Goal: Task Accomplishment & Management: Manage account settings

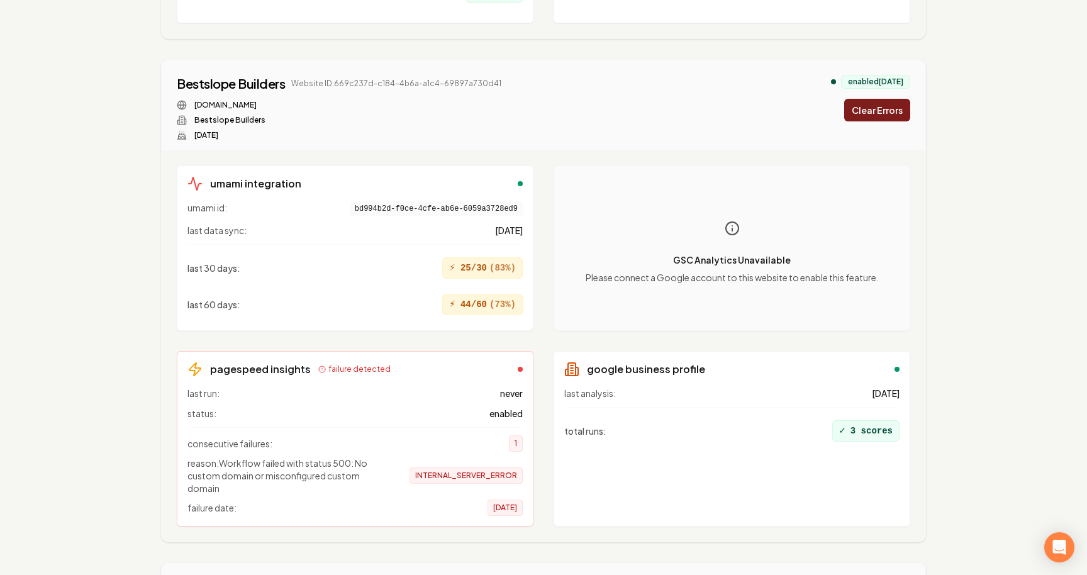
scroll to position [11235, 0]
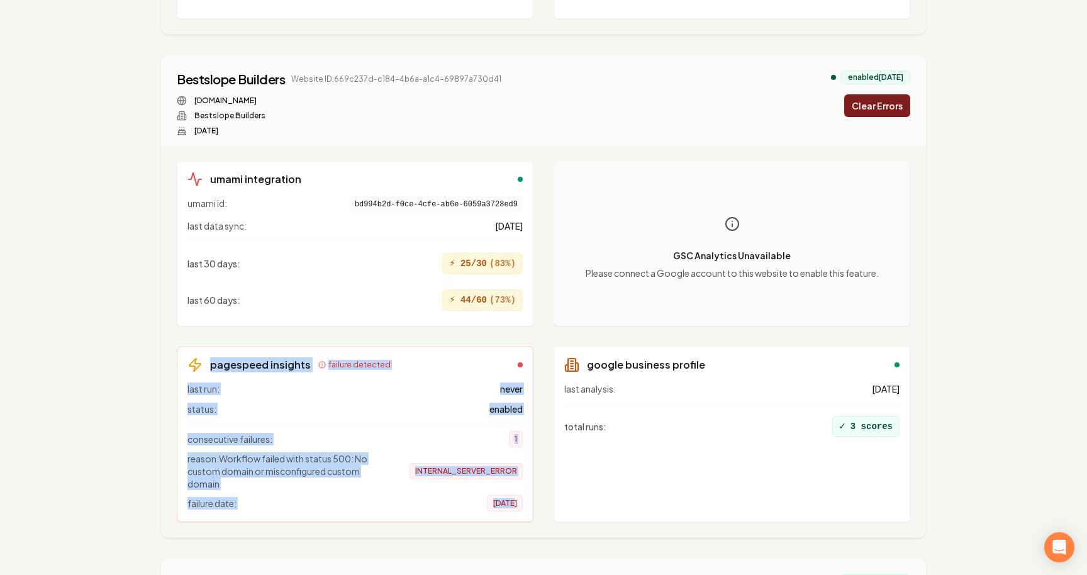
drag, startPoint x: 197, startPoint y: 360, endPoint x: 493, endPoint y: 499, distance: 326.7
click at [493, 499] on div "pagespeed insights failure detected last run: never status: enabled consecutive…" at bounding box center [355, 435] width 357 height 176
click at [404, 430] on div "consecutive failures: 1 reason: Workflow failed with status 500: No custom doma…" at bounding box center [354, 467] width 335 height 89
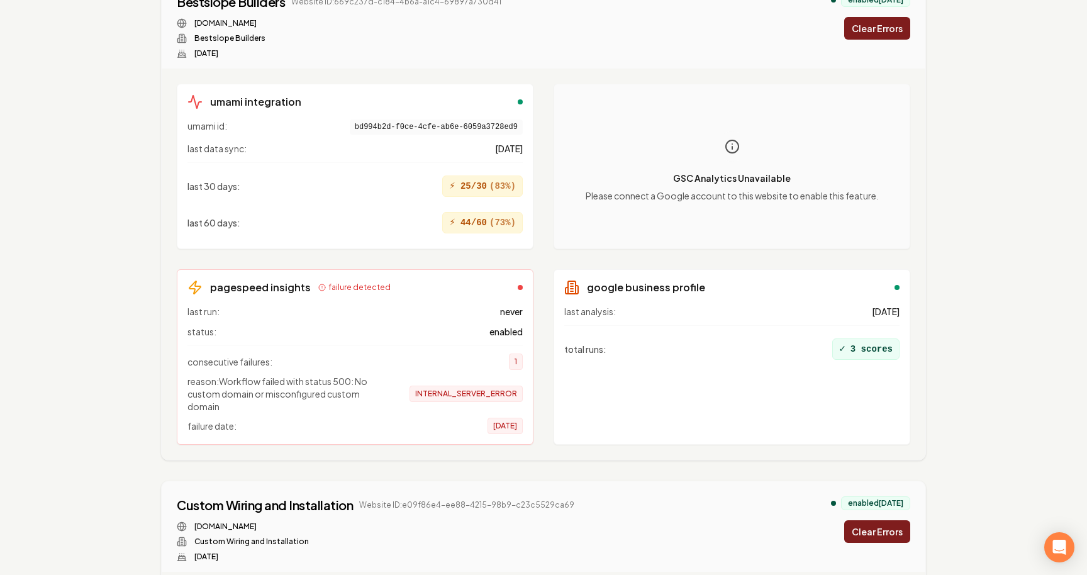
scroll to position [10696, 0]
click at [254, 316] on div "last run: never status: enabled consecutive failures: 1 reason: Workflow failed…" at bounding box center [354, 368] width 335 height 129
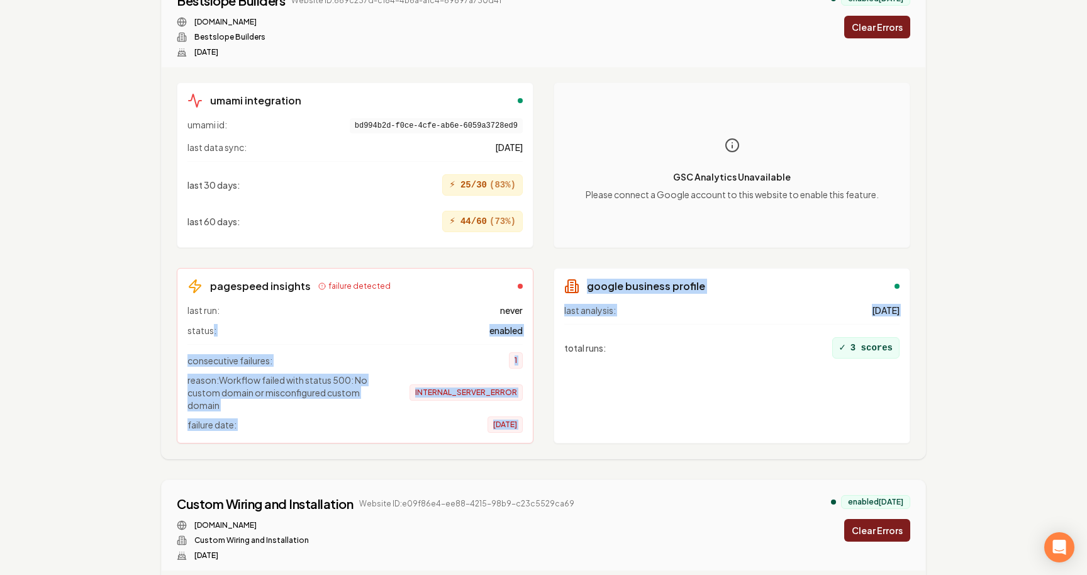
drag, startPoint x: 213, startPoint y: 333, endPoint x: 549, endPoint y: 333, distance: 335.9
click at [549, 333] on div "umami integration umami id: bd994b2d-f0ce-4cfe-ab6e-6059a3728ed9 last data sync…" at bounding box center [543, 262] width 733 height 361
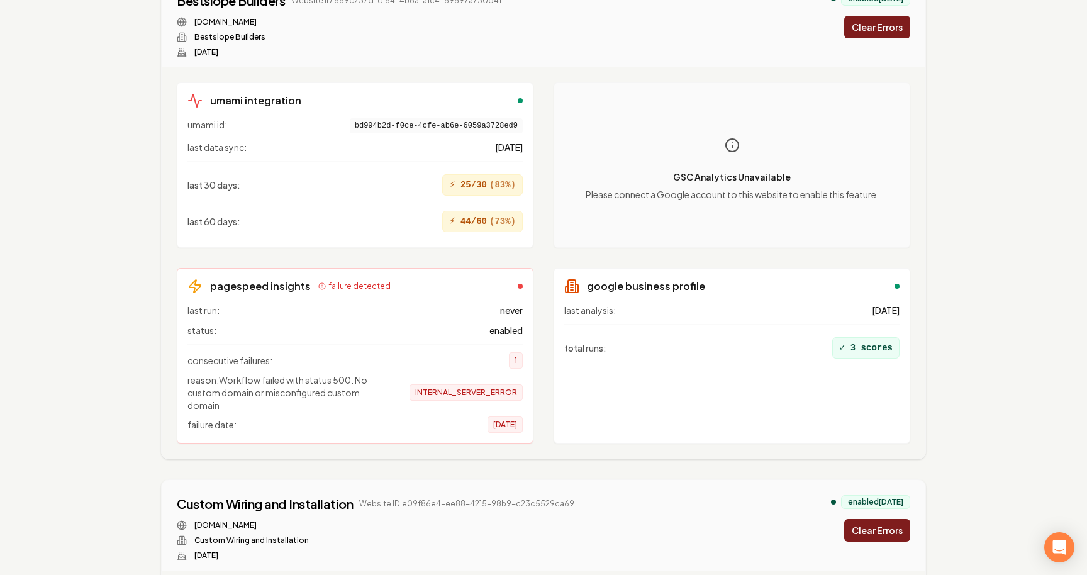
drag, startPoint x: 365, startPoint y: 342, endPoint x: 354, endPoint y: 342, distance: 11.3
click at [365, 342] on div "last run: never status: enabled consecutive failures: 1 reason: Workflow failed…" at bounding box center [354, 368] width 335 height 129
drag, startPoint x: 201, startPoint y: 354, endPoint x: 533, endPoint y: 428, distance: 340.3
click at [533, 428] on div "umami integration umami id: bd994b2d-f0ce-4cfe-ab6e-6059a3728ed9 last data sync…" at bounding box center [543, 262] width 733 height 361
click at [355, 339] on div "last run: never status: enabled consecutive failures: 1 reason: Workflow failed…" at bounding box center [354, 368] width 335 height 129
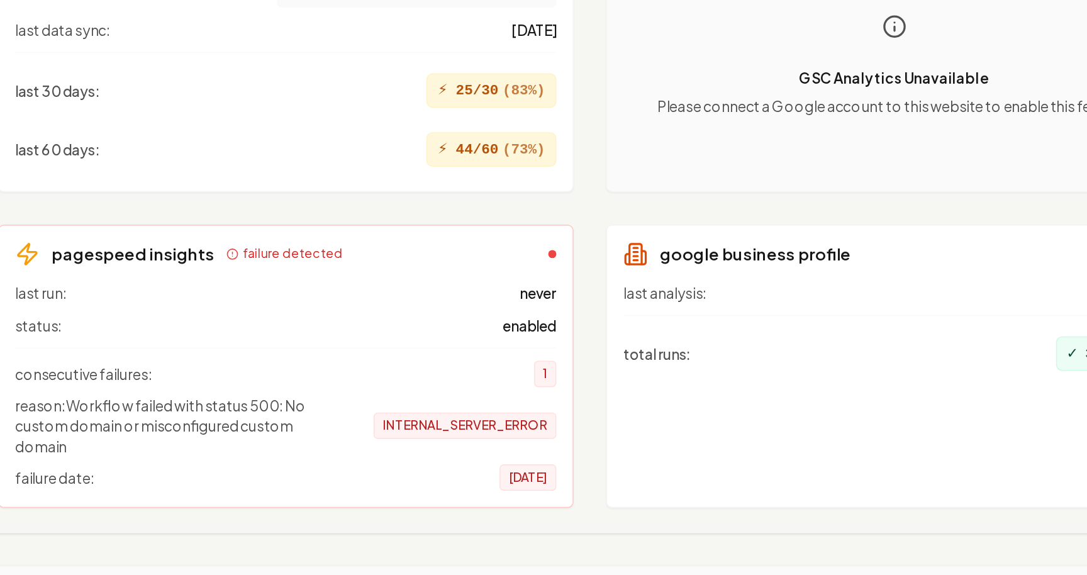
drag, startPoint x: 488, startPoint y: 336, endPoint x: 502, endPoint y: 337, distance: 13.9
click at [502, 336] on div "last run: never status: enabled consecutive failures: 1 reason: Workflow failed…" at bounding box center [354, 368] width 335 height 129
click at [490, 337] on div "last run: never status: enabled consecutive failures: 1 reason: Workflow failed…" at bounding box center [354, 368] width 335 height 129
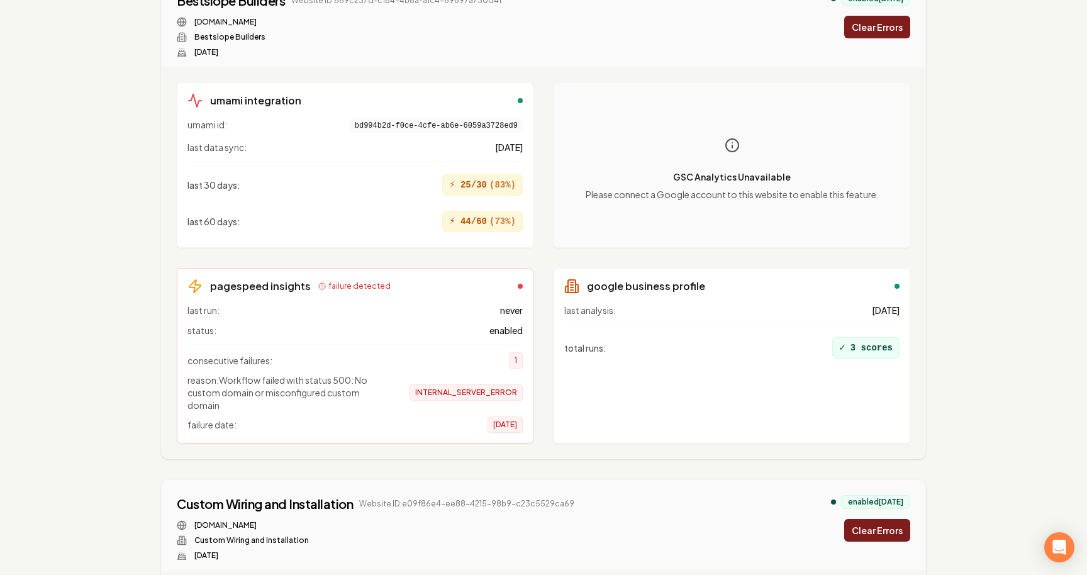
scroll to position [10669, 0]
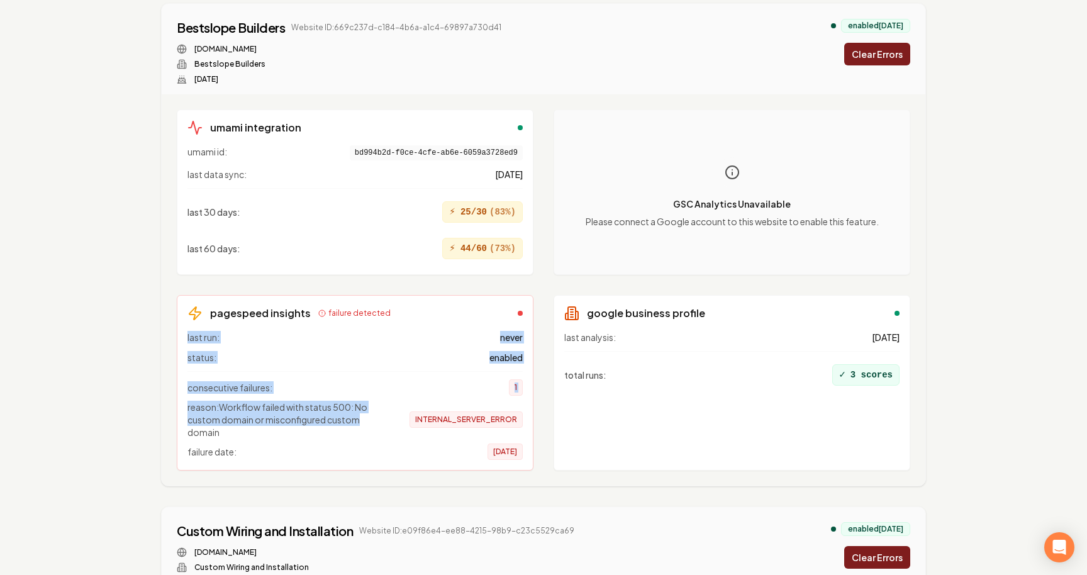
drag, startPoint x: 322, startPoint y: 326, endPoint x: 396, endPoint y: 421, distance: 120.2
click at [396, 421] on div "pagespeed insights failure detected last run: never status: enabled consecutive…" at bounding box center [355, 383] width 357 height 176
click at [399, 327] on div "pagespeed insights failure detected last run: never status: enabled consecutive…" at bounding box center [355, 383] width 357 height 176
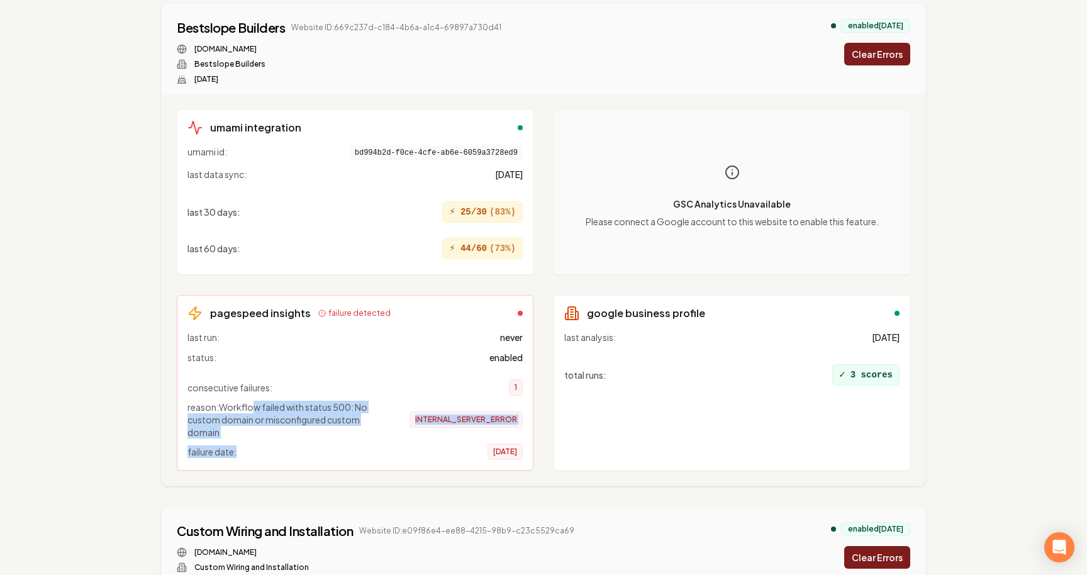
drag, startPoint x: 255, startPoint y: 401, endPoint x: 337, endPoint y: 455, distance: 98.1
click at [337, 455] on div "consecutive failures: 1 reason: Workflow failed with status 500: No custom doma…" at bounding box center [354, 415] width 335 height 89
click at [337, 455] on div "failure date: 14 days ago" at bounding box center [354, 451] width 335 height 16
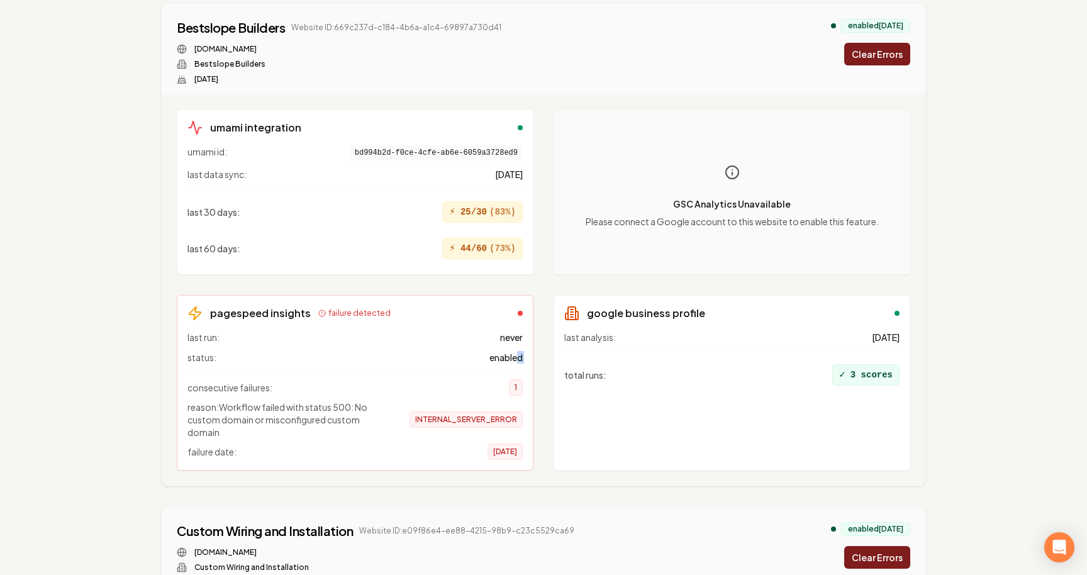
drag, startPoint x: 267, startPoint y: 367, endPoint x: 514, endPoint y: 354, distance: 246.9
click at [514, 354] on div "last run: never status: enabled consecutive failures: 1 reason: Workflow failed…" at bounding box center [354, 395] width 335 height 129
click at [429, 387] on div "consecutive failures: 1" at bounding box center [354, 387] width 335 height 16
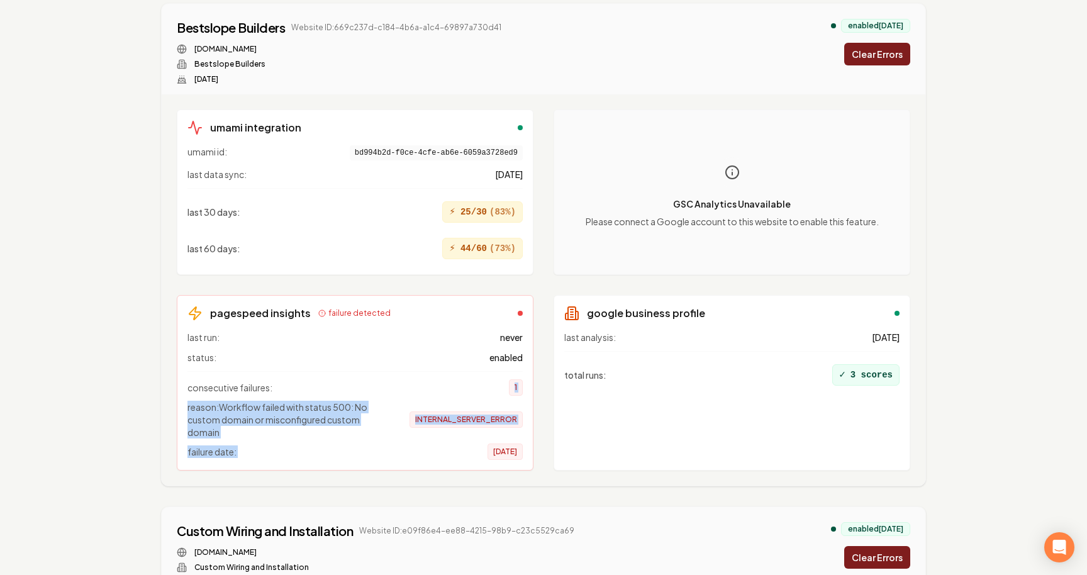
drag, startPoint x: 312, startPoint y: 389, endPoint x: 410, endPoint y: 450, distance: 115.0
click at [410, 450] on div "consecutive failures: 1 reason: Workflow failed with status 500: No custom doma…" at bounding box center [354, 415] width 335 height 89
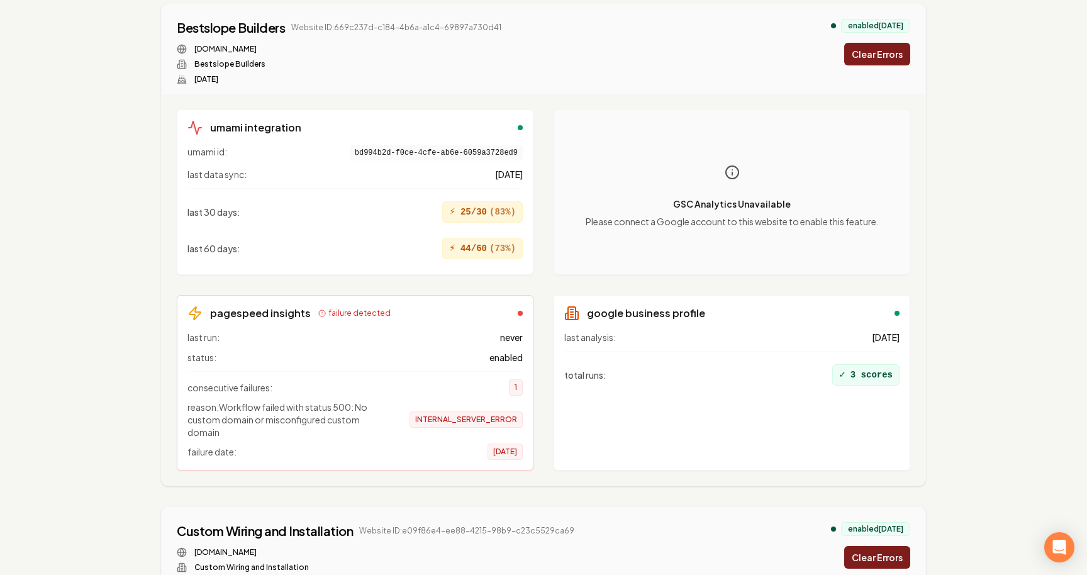
click at [439, 333] on div "last run: never" at bounding box center [354, 337] width 335 height 13
click at [893, 52] on button "Clear Errors" at bounding box center [877, 54] width 66 height 23
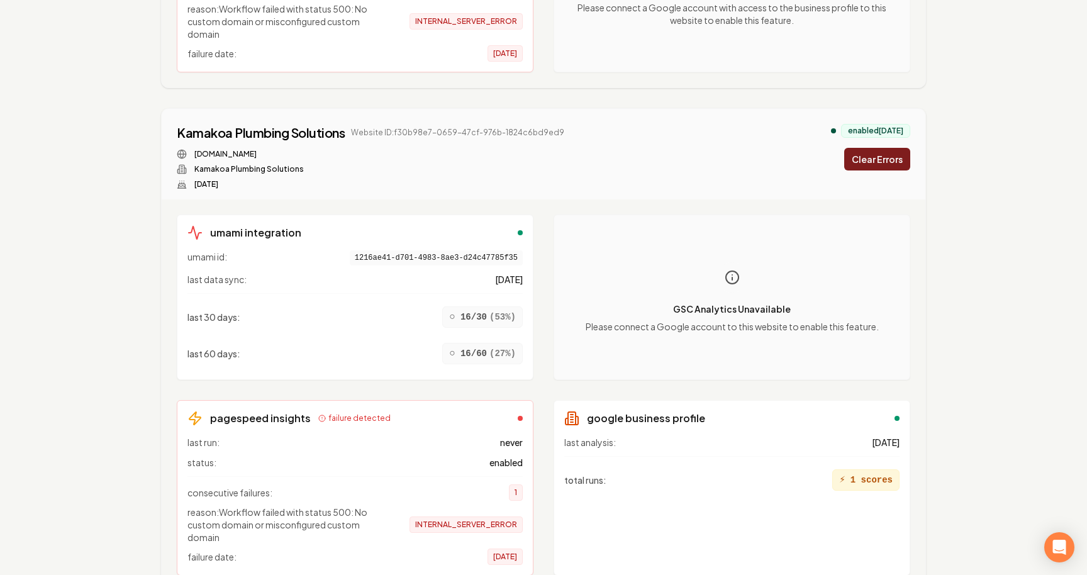
scroll to position [0, 0]
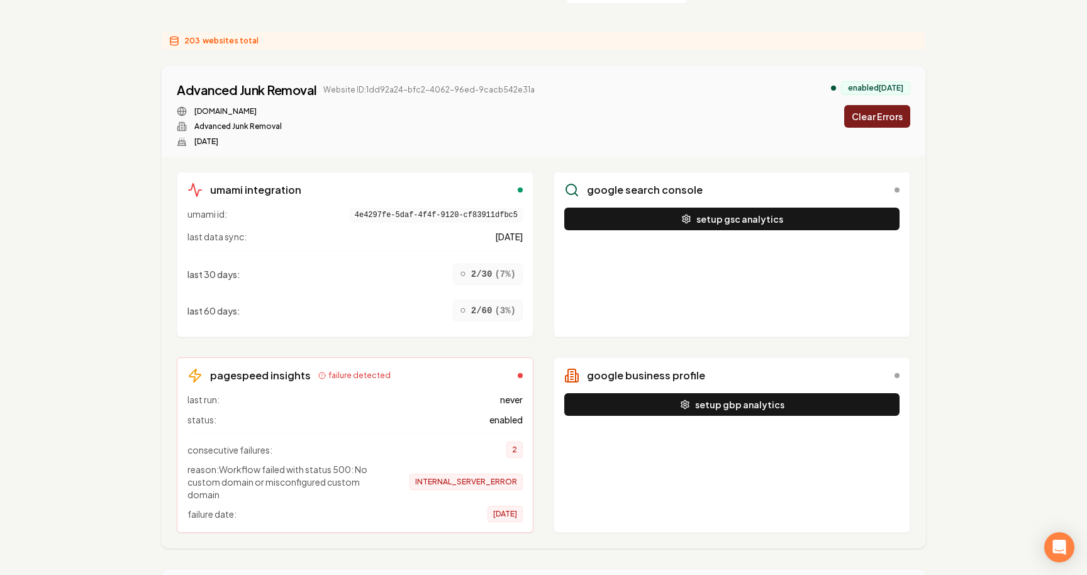
scroll to position [176, 0]
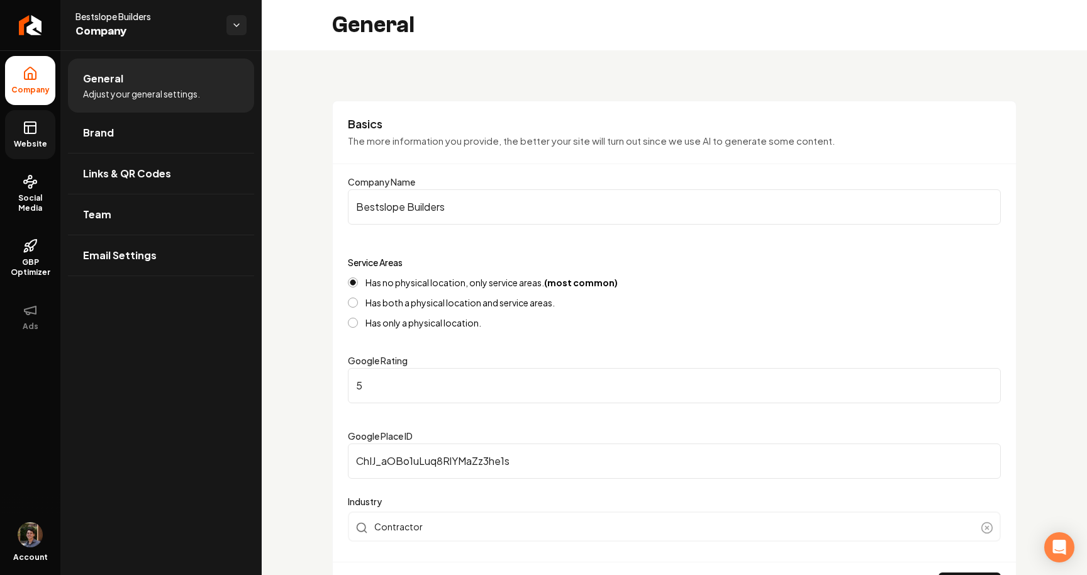
click at [24, 136] on link "Website" at bounding box center [30, 134] width 50 height 49
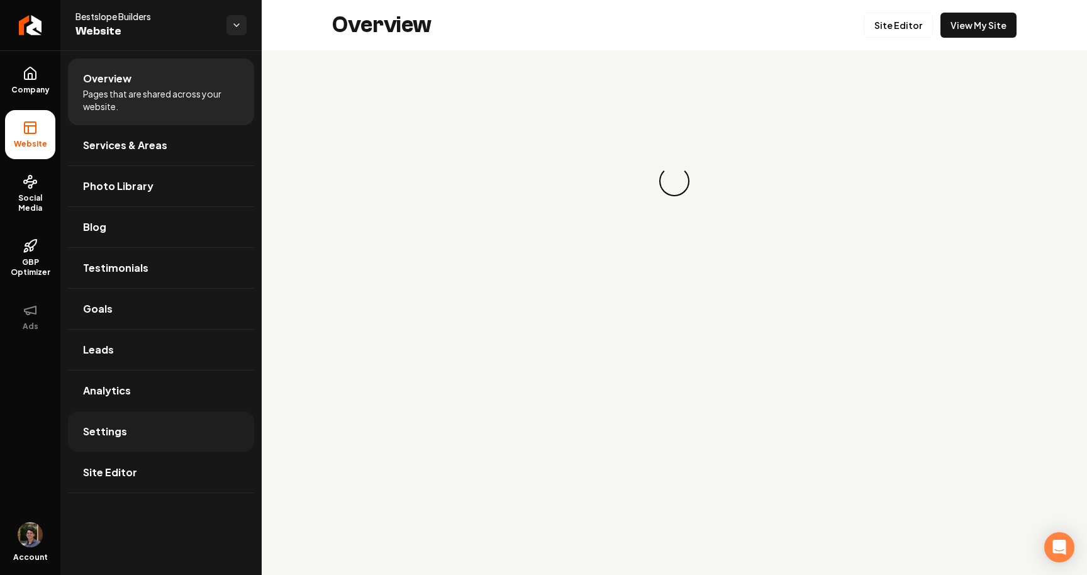
click at [116, 440] on link "Settings" at bounding box center [161, 431] width 186 height 40
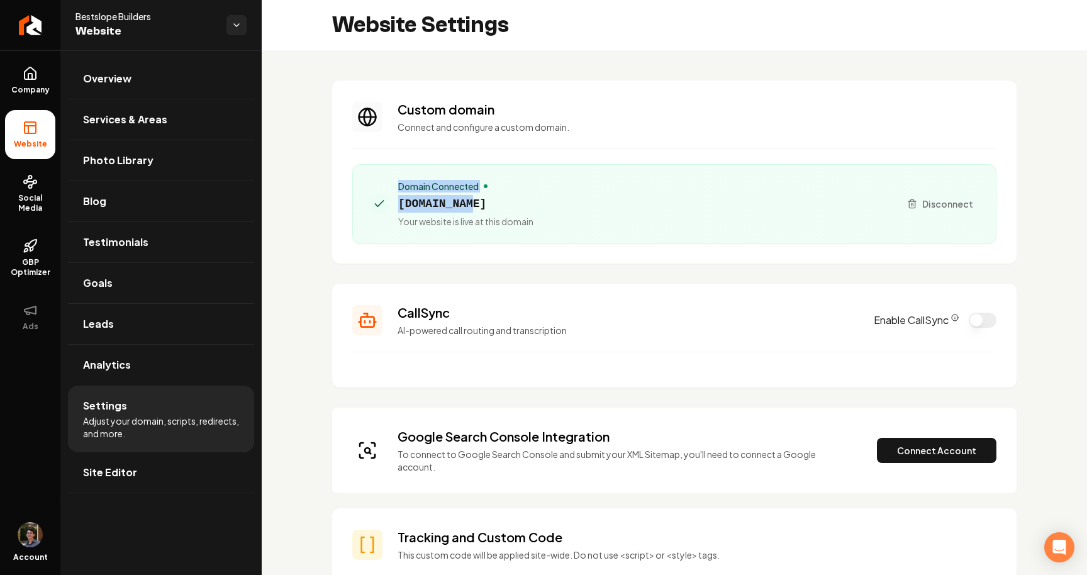
drag, startPoint x: 397, startPoint y: 191, endPoint x: 473, endPoint y: 199, distance: 76.6
click at [473, 199] on div "Domain Connected bestslopebuilders.com Your website is live at this domain" at bounding box center [628, 204] width 521 height 48
click at [473, 199] on span "bestslopebuilders.com" at bounding box center [465, 204] width 135 height 18
drag, startPoint x: 434, startPoint y: 190, endPoint x: 508, endPoint y: 209, distance: 76.6
click at [508, 209] on div "Domain Connected bestslopebuilders.com Your website is live at this domain" at bounding box center [465, 204] width 135 height 48
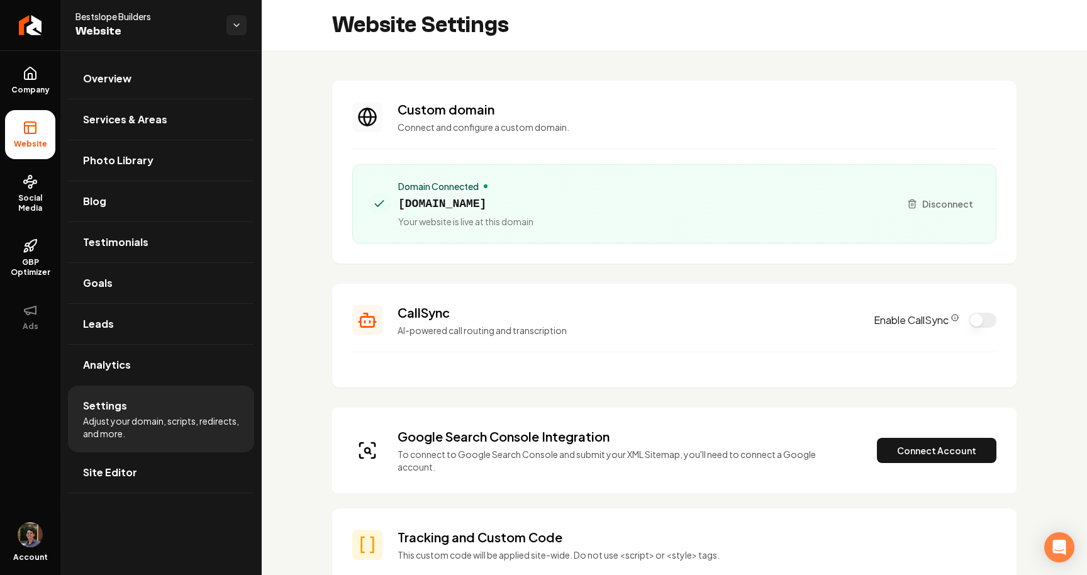
click at [508, 209] on span "bestslopebuilders.com" at bounding box center [465, 204] width 135 height 18
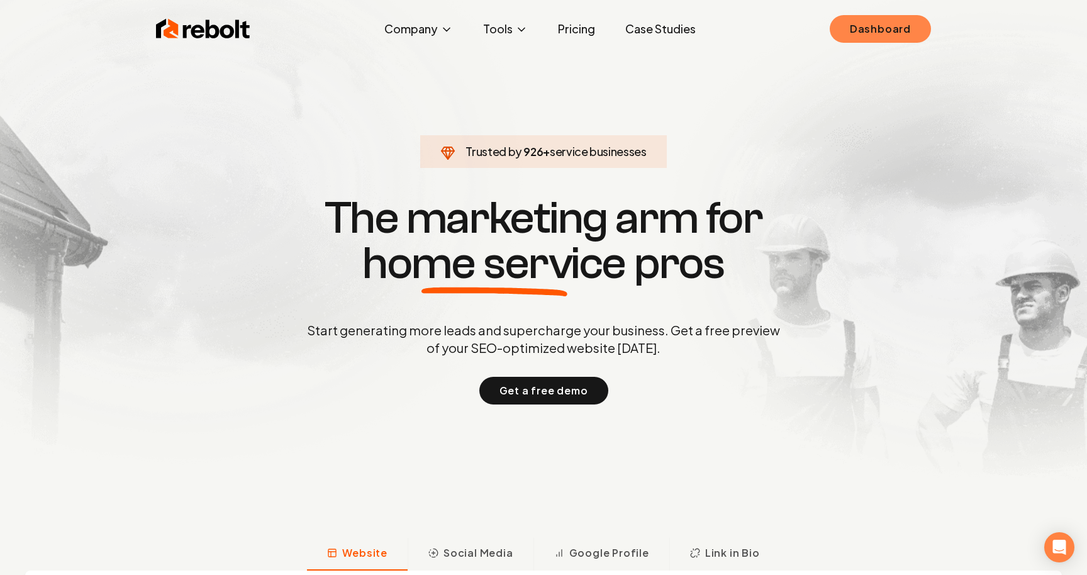
click at [869, 22] on link "Dashboard" at bounding box center [880, 29] width 101 height 28
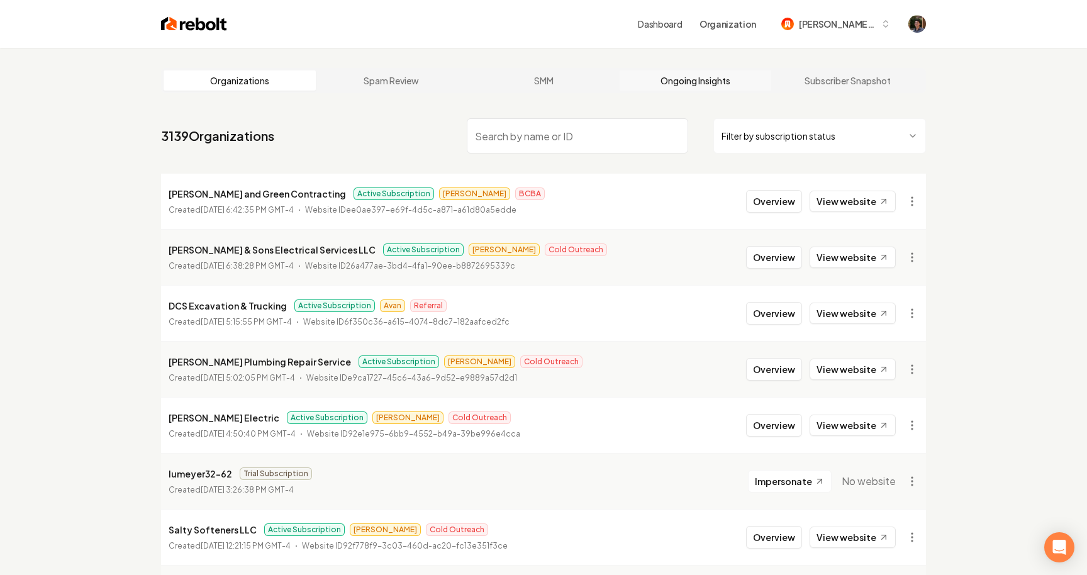
click at [681, 72] on link "Ongoing Insights" at bounding box center [696, 80] width 152 height 20
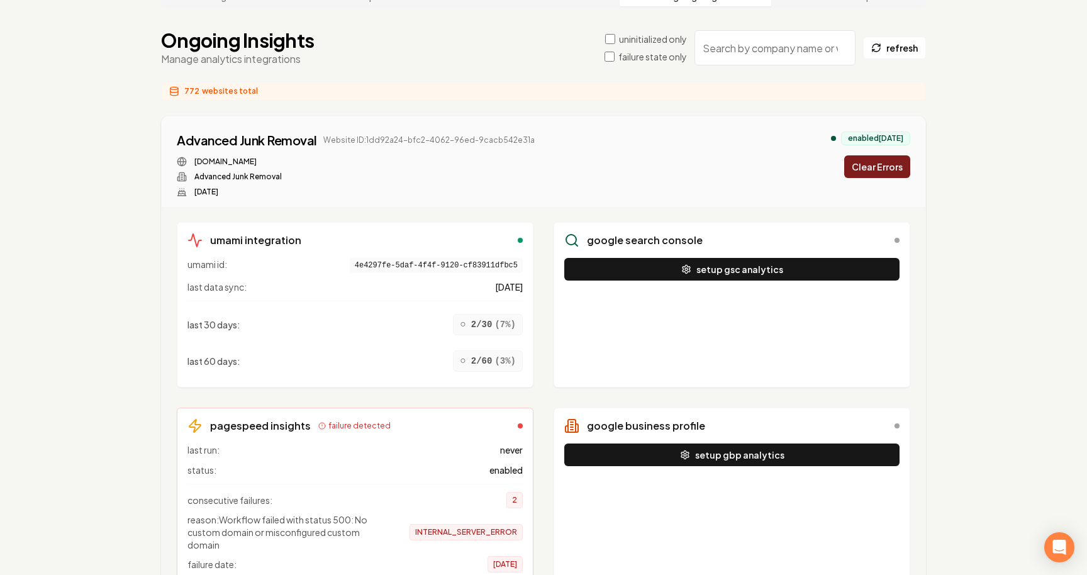
scroll to position [74, 0]
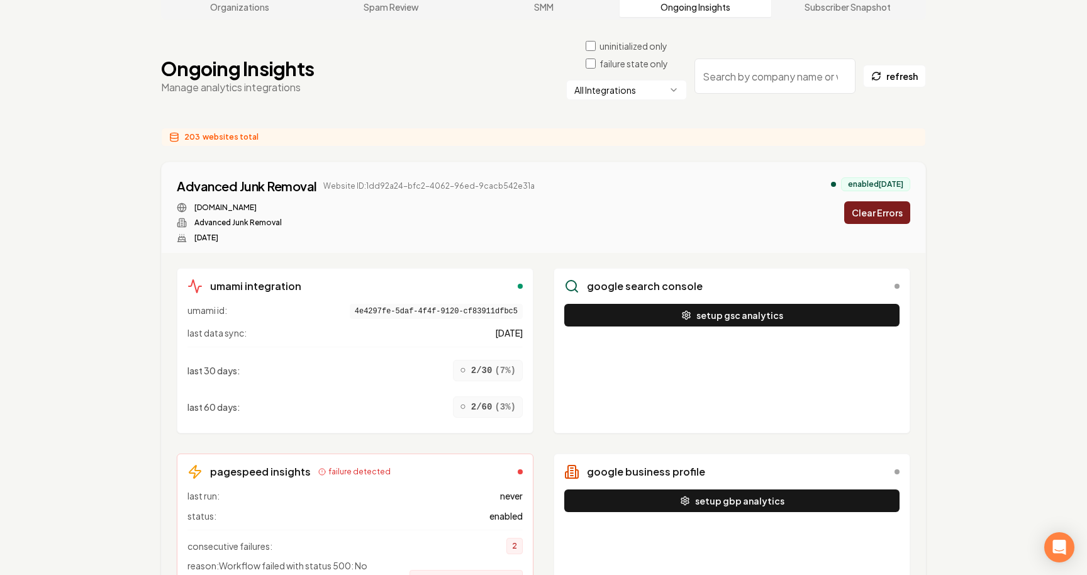
click at [874, 214] on button "Clear Errors" at bounding box center [877, 212] width 66 height 23
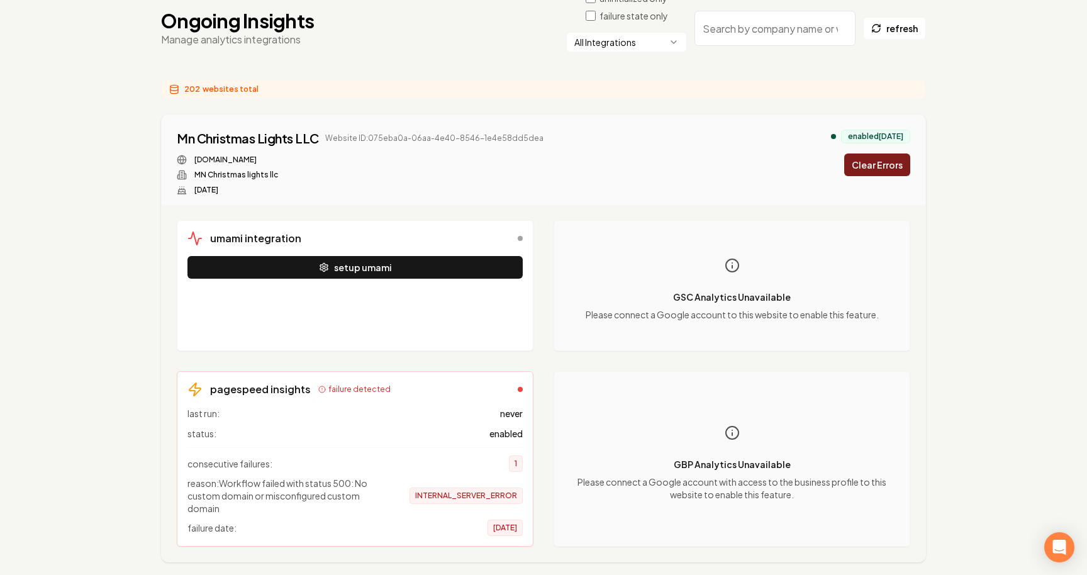
scroll to position [117, 0]
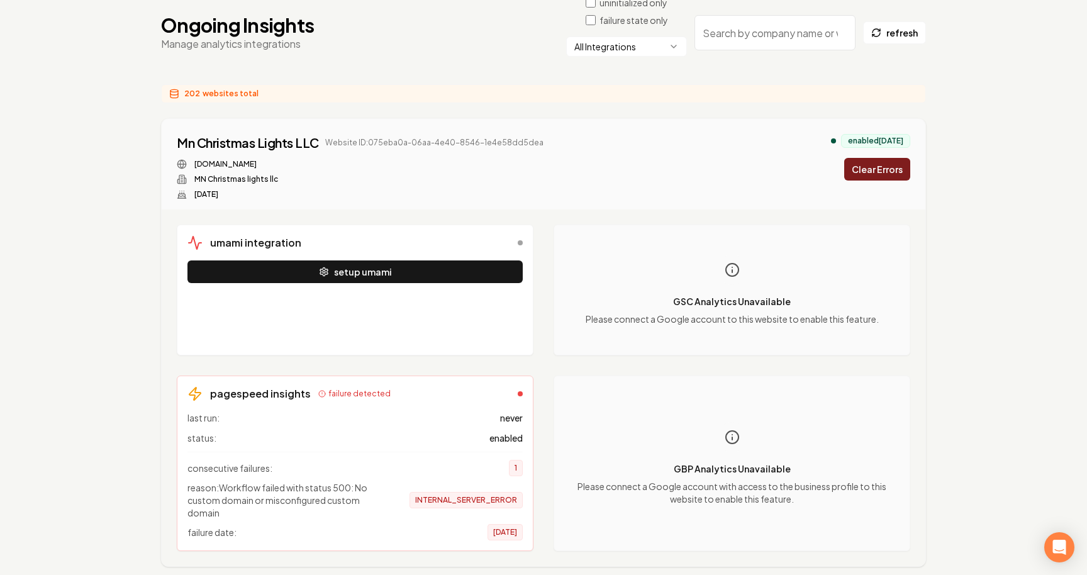
click at [883, 172] on button "Clear Errors" at bounding box center [877, 169] width 66 height 23
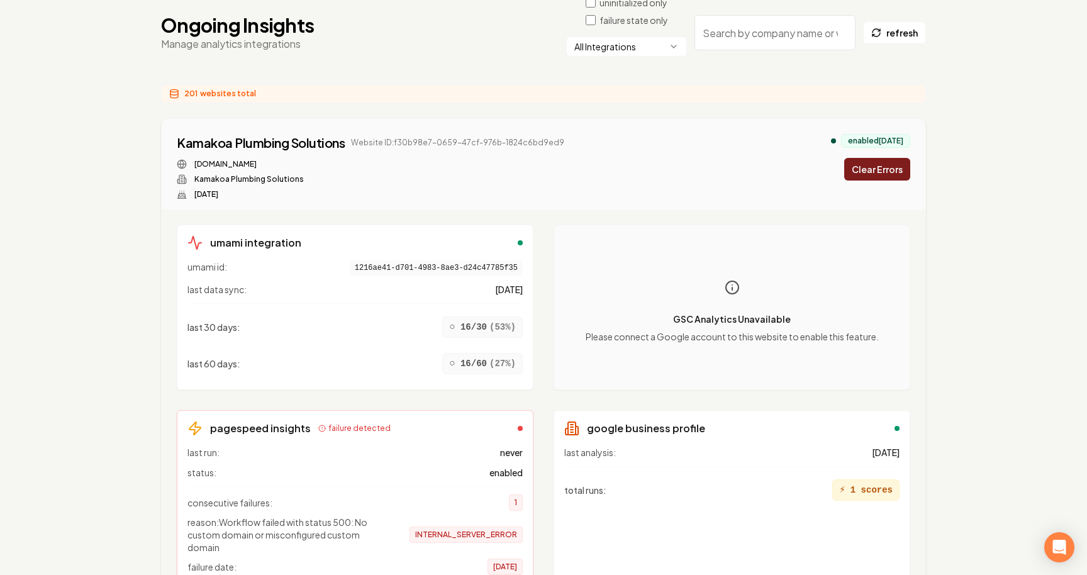
click at [881, 171] on button "Clear Errors" at bounding box center [877, 169] width 66 height 23
click at [893, 167] on button "Clear Errors" at bounding box center [877, 169] width 66 height 23
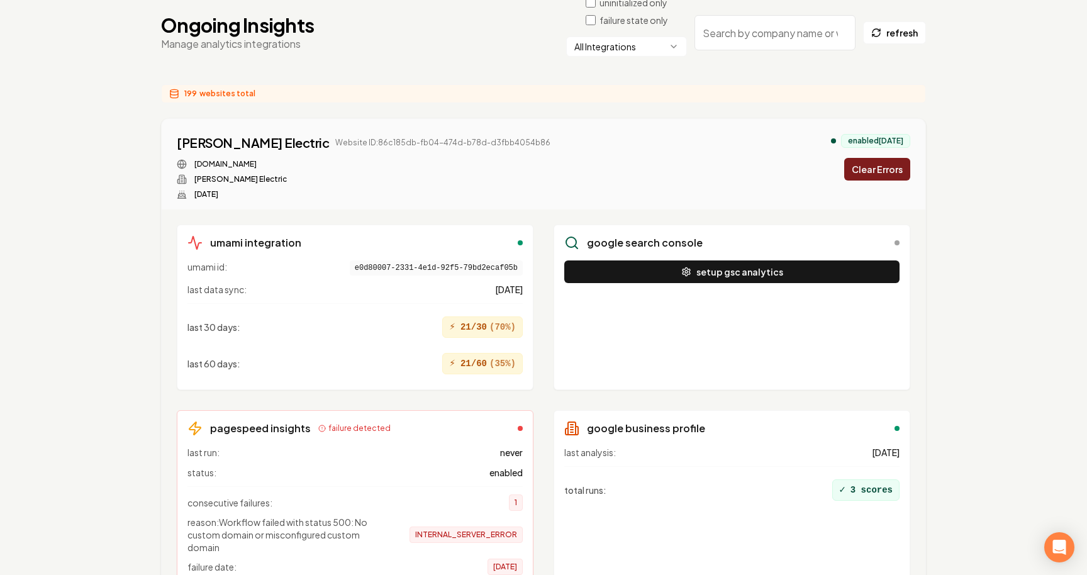
click at [898, 164] on button "Clear Errors" at bounding box center [877, 169] width 66 height 23
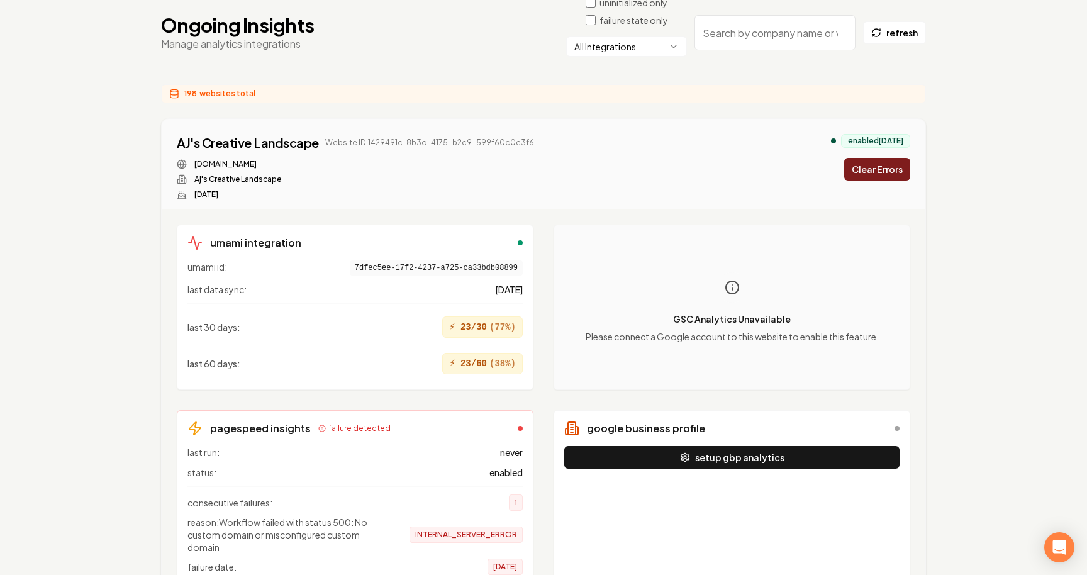
click at [886, 159] on button "Clear Errors" at bounding box center [877, 169] width 66 height 23
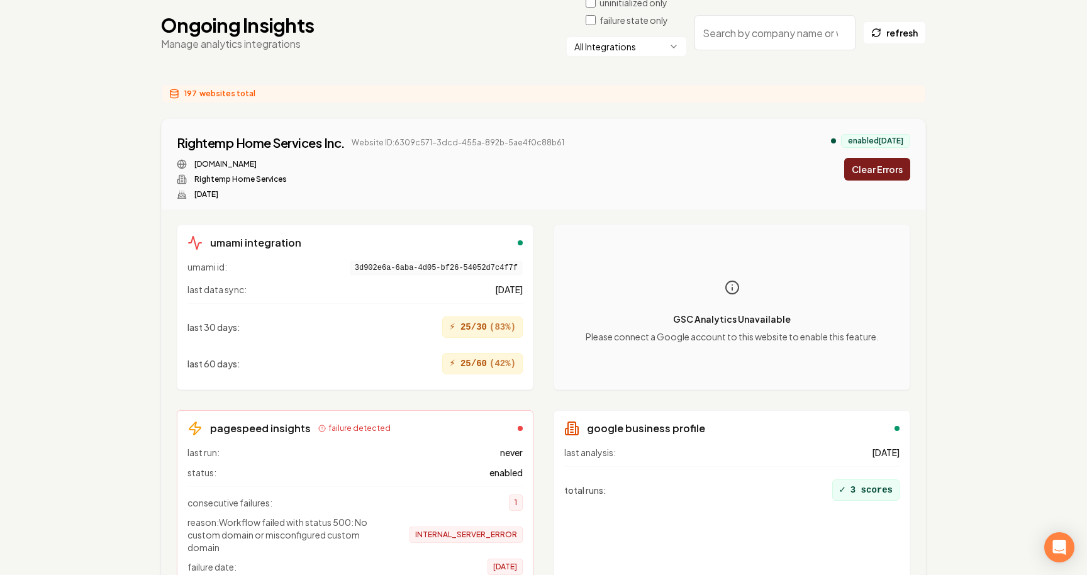
click at [901, 173] on button "Clear Errors" at bounding box center [877, 169] width 66 height 23
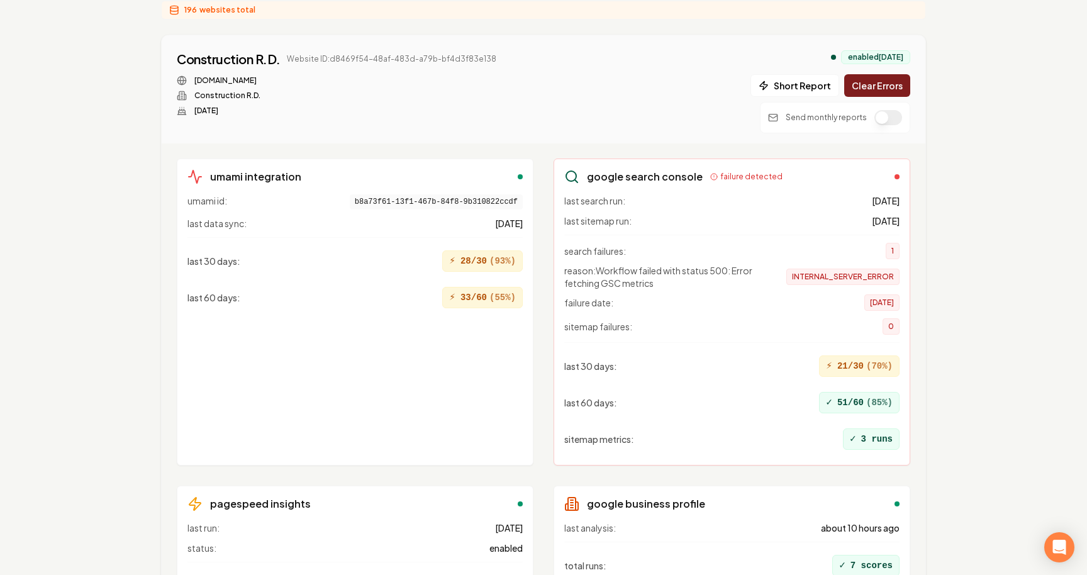
scroll to position [0, 0]
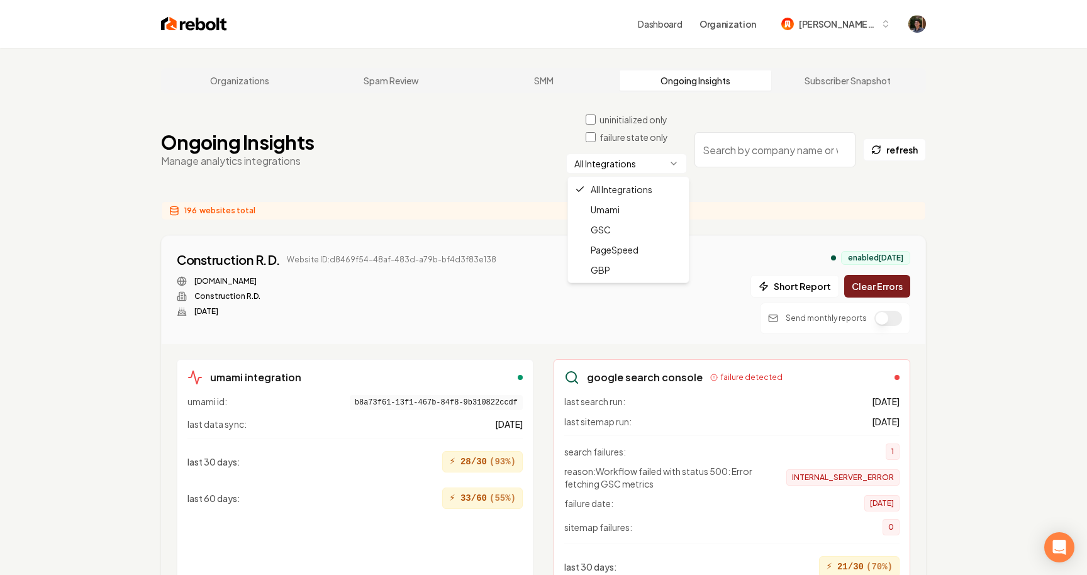
click at [616, 165] on html "Dashboard Organization mitchell-62 Organizations Spam Review SMM Ongoing Insigh…" at bounding box center [543, 287] width 1087 height 575
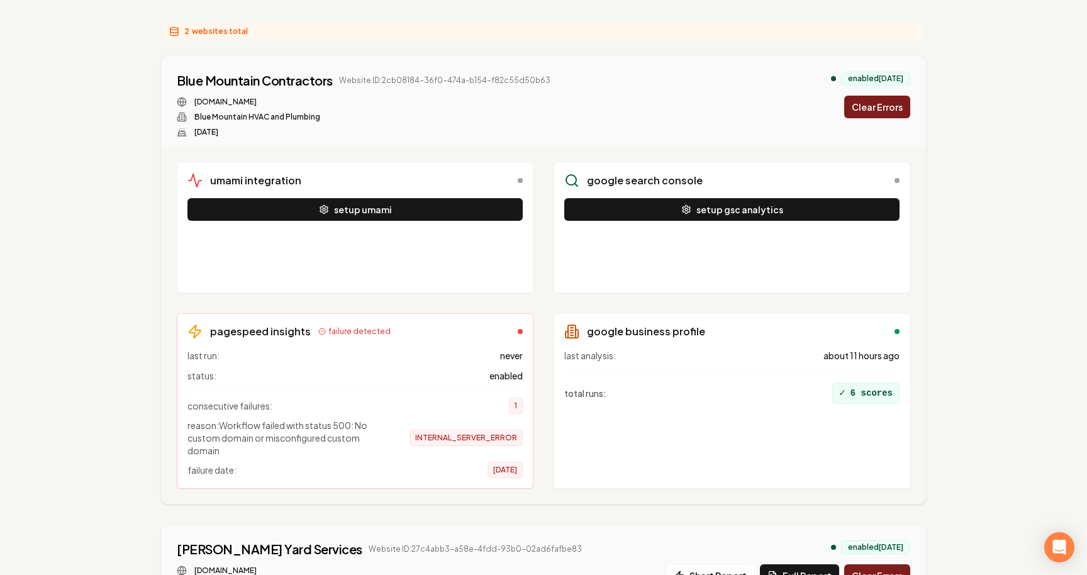
scroll to position [175, 0]
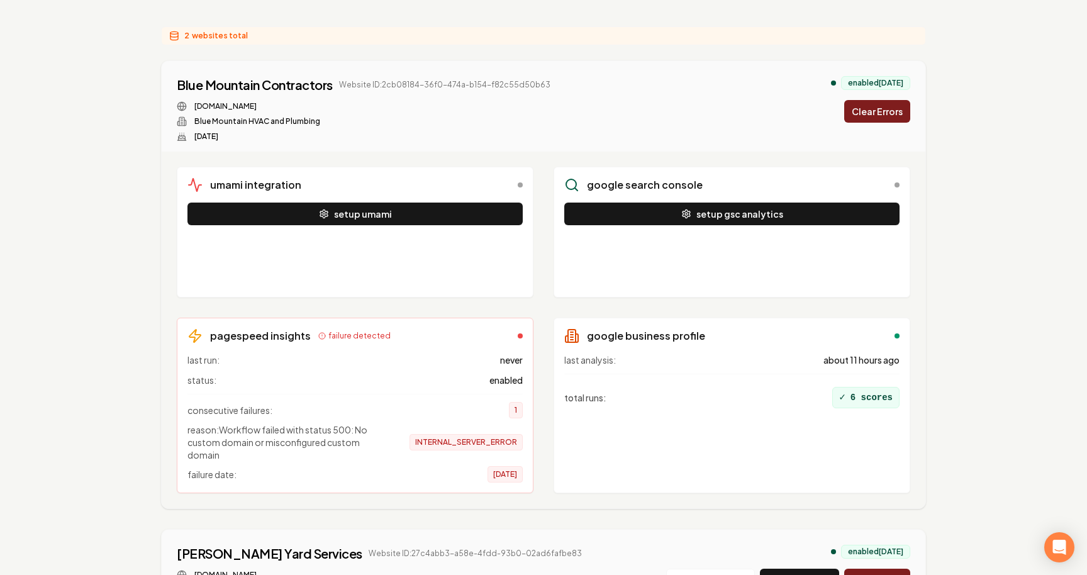
click at [873, 113] on button "Clear Errors" at bounding box center [877, 111] width 66 height 23
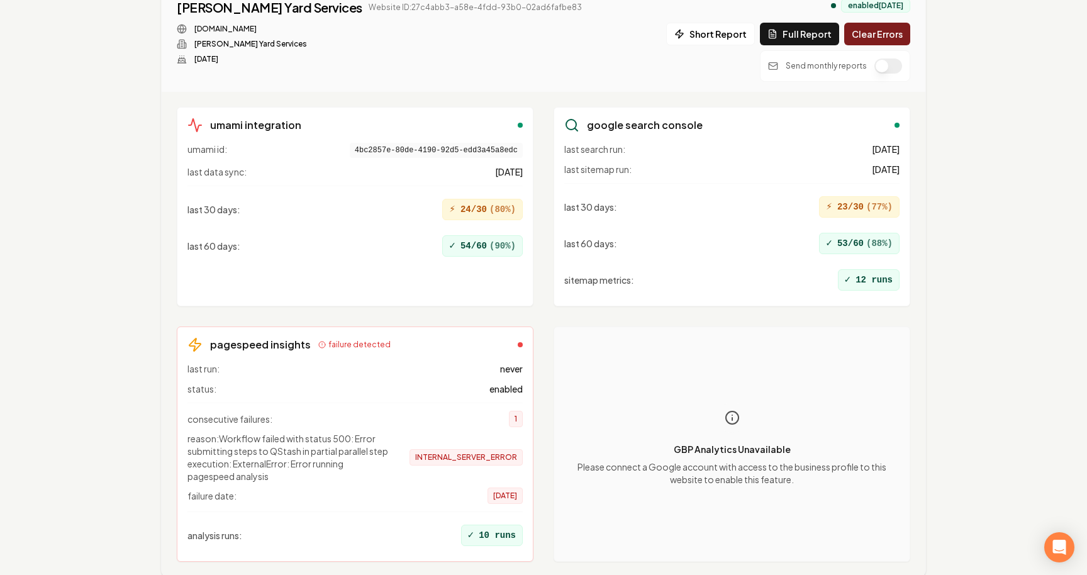
scroll to position [223, 0]
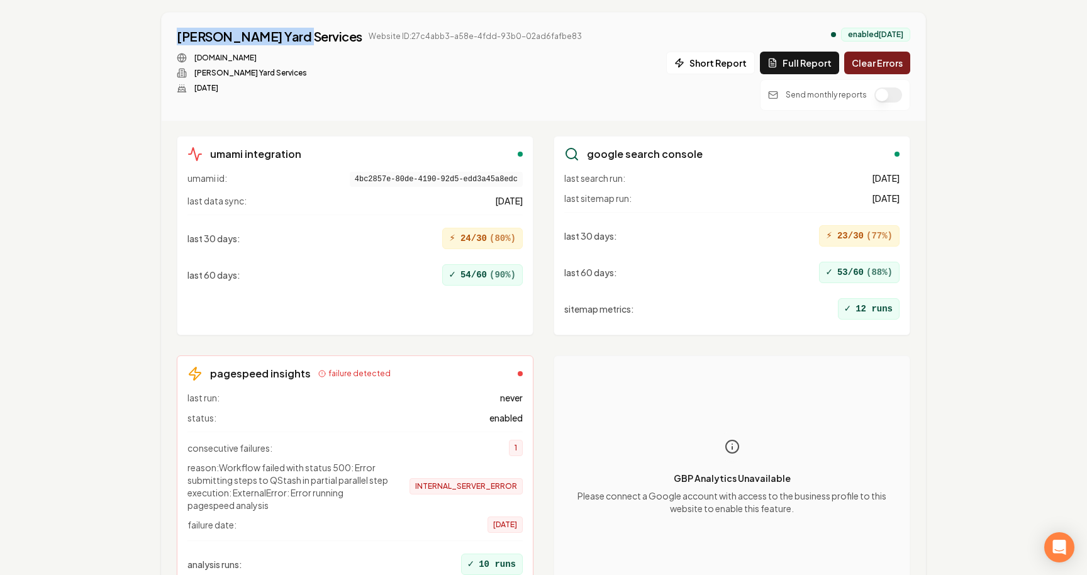
click at [899, 64] on button "Clear Errors" at bounding box center [877, 63] width 66 height 23
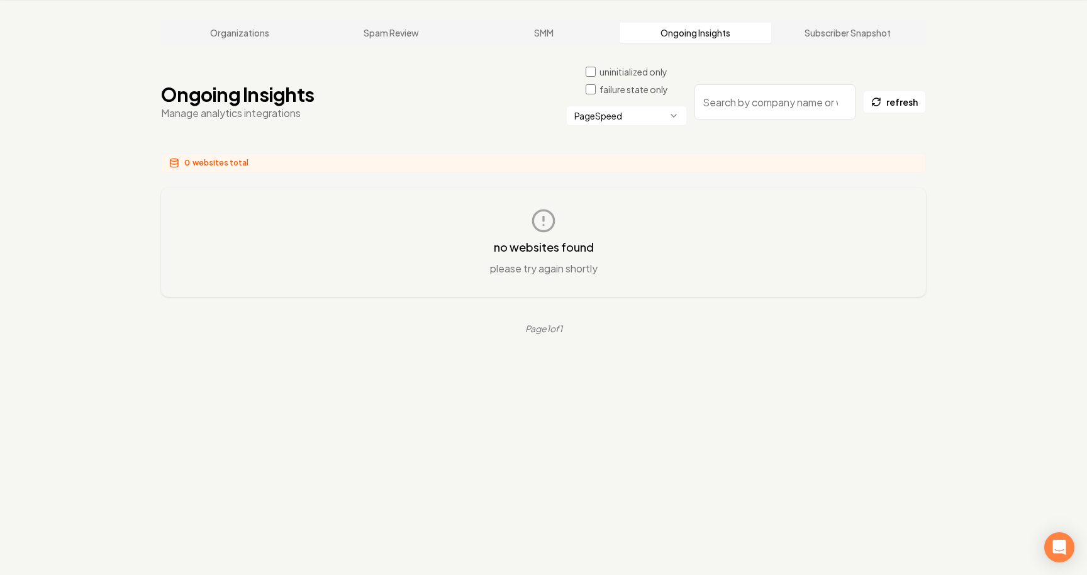
scroll to position [48, 0]
click at [647, 114] on html "Dashboard Organization mitchell-62 Organizations Spam Review SMM Ongoing Insigh…" at bounding box center [543, 239] width 1087 height 575
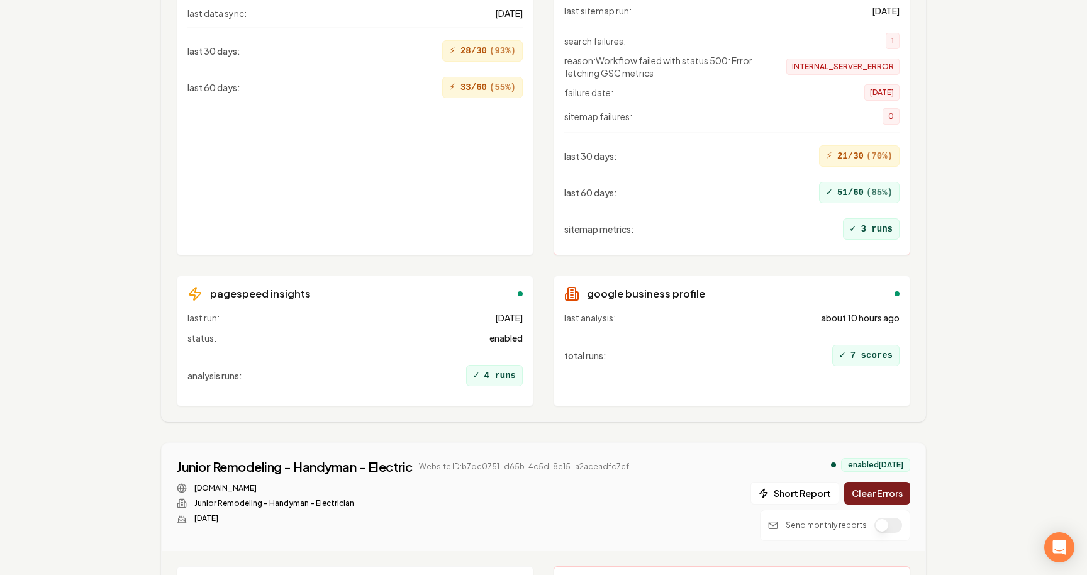
scroll to position [520, 0]
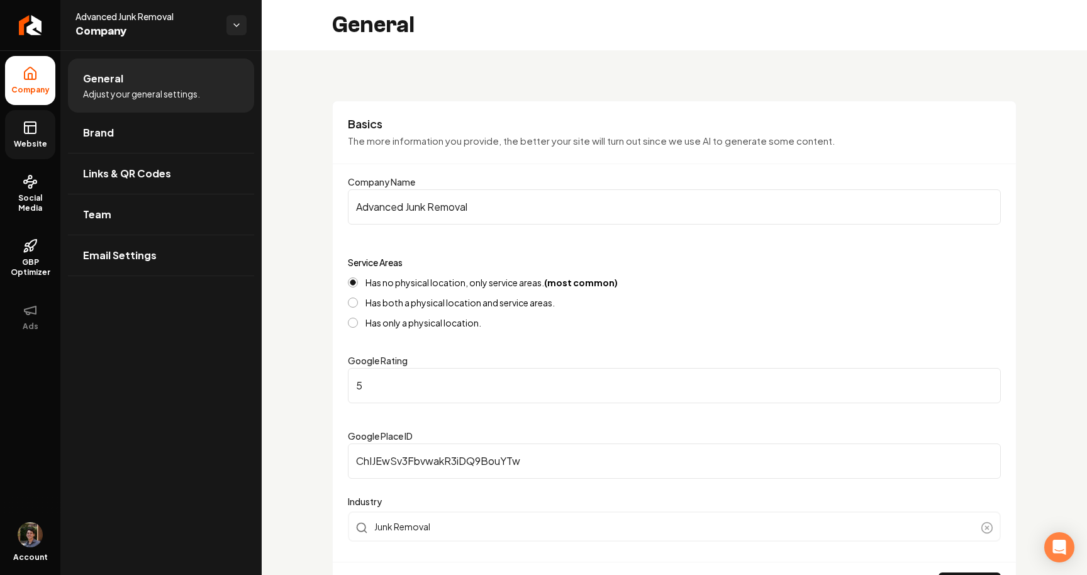
click at [28, 143] on span "Website" at bounding box center [30, 144] width 43 height 10
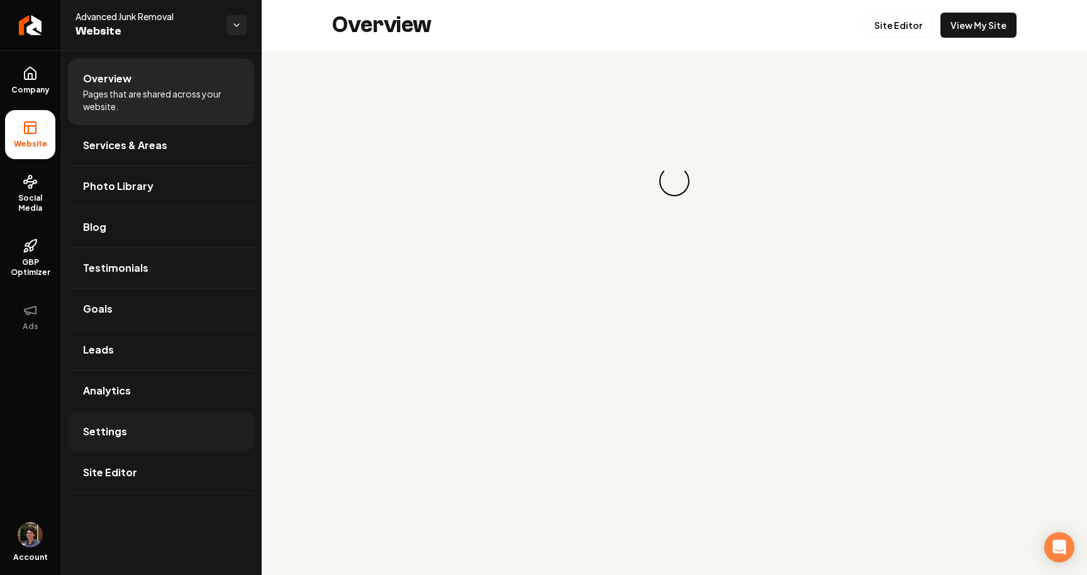
click at [126, 430] on link "Settings" at bounding box center [161, 431] width 186 height 40
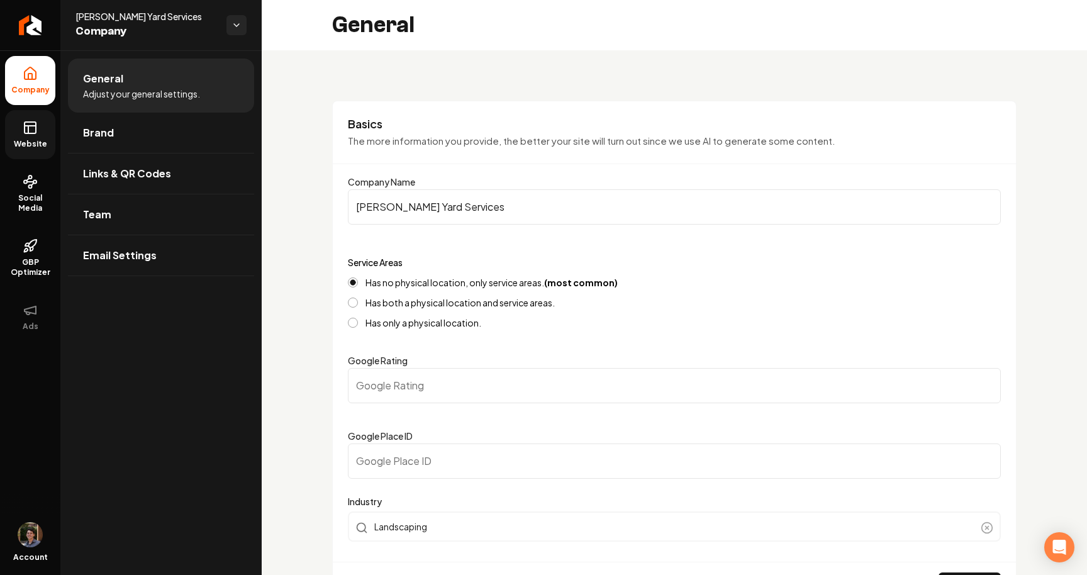
click at [31, 140] on span "Website" at bounding box center [30, 144] width 43 height 10
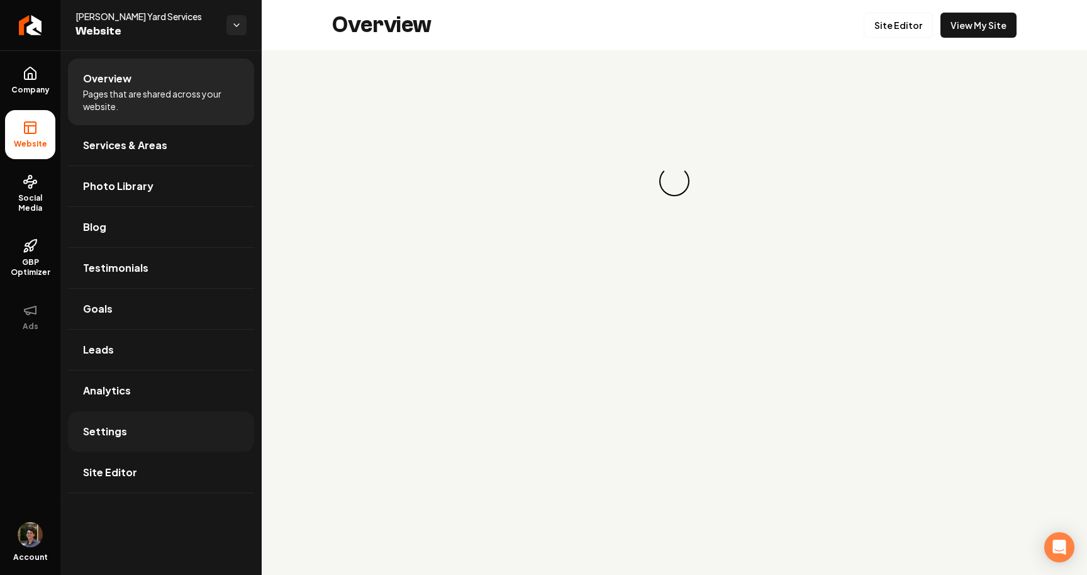
click at [148, 436] on link "Settings" at bounding box center [161, 431] width 186 height 40
